Goal: Task Accomplishment & Management: Complete application form

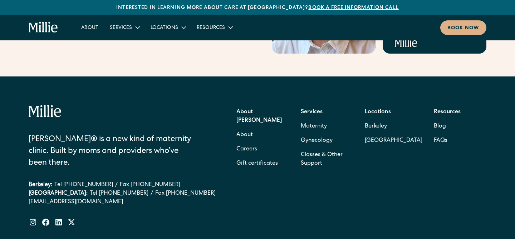
scroll to position [2975, 0]
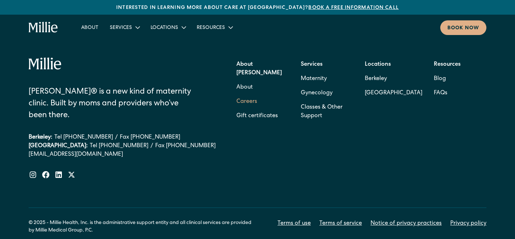
click at [253, 95] on link "Careers" at bounding box center [246, 102] width 21 height 14
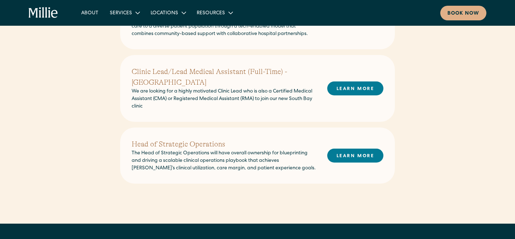
scroll to position [323, 0]
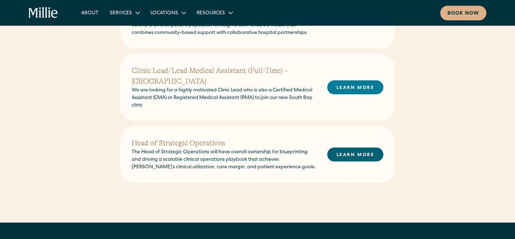
click at [342, 148] on link "LEARN MORE" at bounding box center [355, 155] width 56 height 14
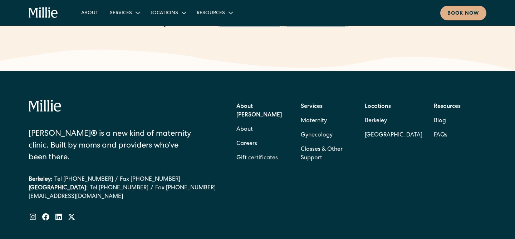
scroll to position [1490, 0]
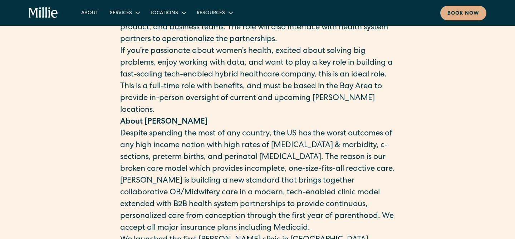
scroll to position [0, 0]
